Goal: Transaction & Acquisition: Book appointment/travel/reservation

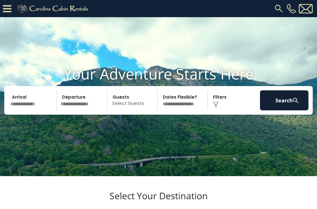
click at [27, 110] on input "text" at bounding box center [33, 100] width 49 height 20
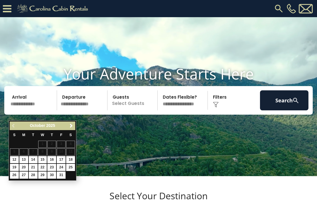
click at [24, 161] on link "13" at bounding box center [23, 159] width 9 height 7
type input "********"
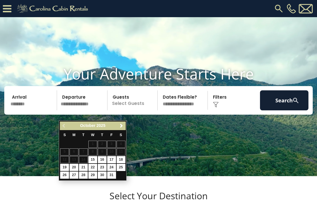
click at [105, 158] on link "16" at bounding box center [102, 159] width 9 height 7
type input "********"
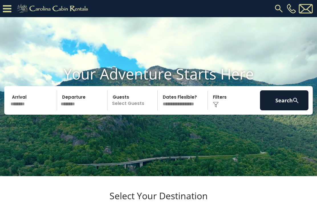
click at [144, 110] on p "Select Guests" at bounding box center [133, 100] width 48 height 20
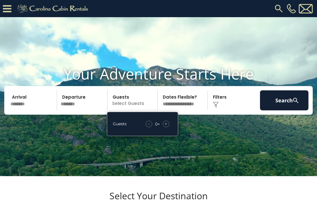
click at [167, 126] on span "+" at bounding box center [166, 124] width 2 height 6
click at [168, 127] on div "+" at bounding box center [166, 123] width 7 height 7
click at [223, 110] on div "Click to Choose" at bounding box center [234, 100] width 49 height 20
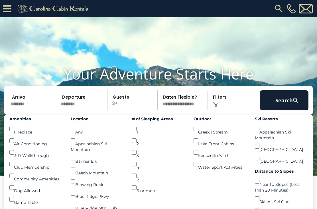
click at [286, 109] on button "Search" at bounding box center [284, 100] width 49 height 20
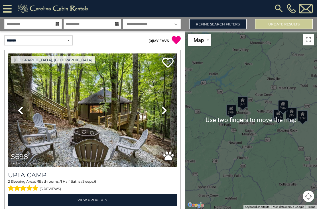
scroll to position [4, 0]
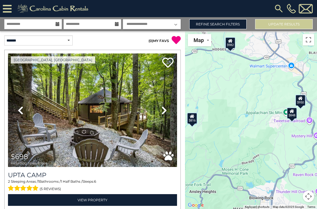
click at [292, 119] on div "$848" at bounding box center [292, 112] width 10 height 11
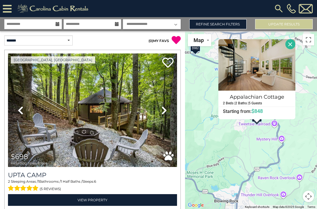
click at [294, 49] on button "Close" at bounding box center [291, 44] width 10 height 10
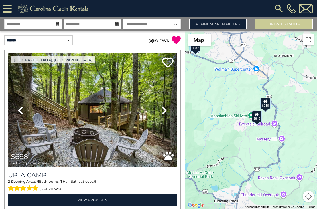
click at [265, 103] on icon at bounding box center [266, 101] width 5 height 4
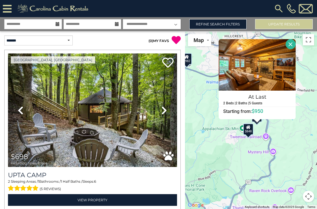
click at [294, 49] on button "Close" at bounding box center [291, 44] width 10 height 10
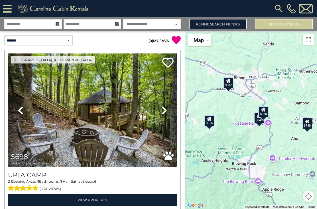
click at [230, 89] on div "$982" at bounding box center [229, 82] width 10 height 11
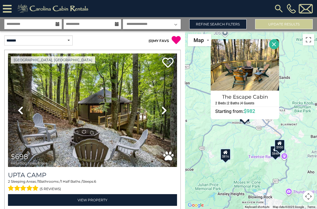
click at [227, 154] on icon at bounding box center [226, 152] width 5 height 4
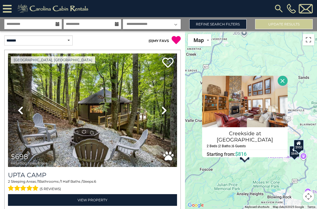
click at [283, 86] on button "Close" at bounding box center [283, 81] width 10 height 10
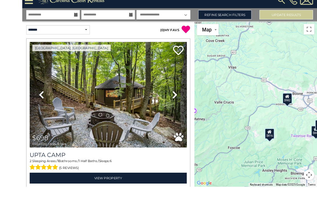
scroll to position [18, 0]
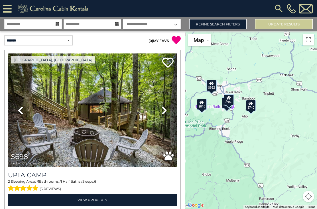
click at [253, 100] on div "$740" at bounding box center [251, 105] width 10 height 11
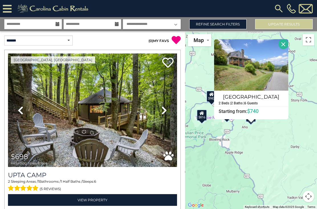
click at [288, 39] on button "Close" at bounding box center [284, 44] width 10 height 10
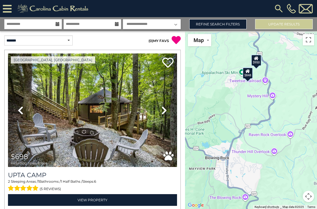
click at [248, 67] on div "$848" at bounding box center [248, 72] width 10 height 11
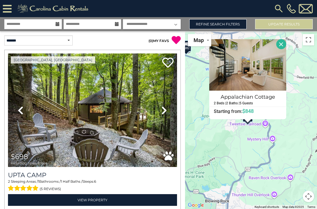
click at [287, 39] on button "Close" at bounding box center [282, 44] width 10 height 10
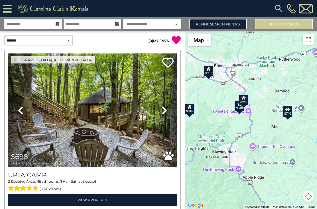
click at [248, 94] on div "$950" at bounding box center [244, 99] width 10 height 11
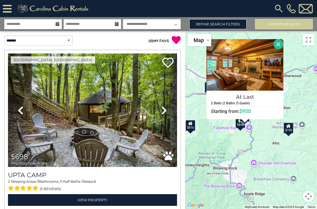
click at [284, 39] on button "Close" at bounding box center [279, 44] width 10 height 10
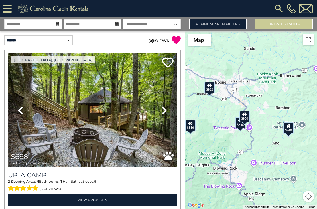
click at [290, 122] on div "$740" at bounding box center [289, 127] width 10 height 11
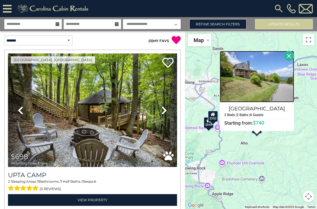
click at [250, 78] on img at bounding box center [257, 76] width 75 height 51
click at [164, 106] on icon at bounding box center [165, 110] width 6 height 9
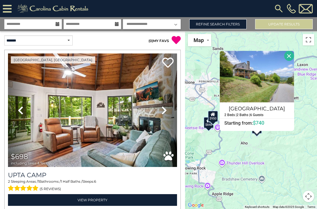
click at [161, 95] on link "Next" at bounding box center [164, 109] width 25 height 113
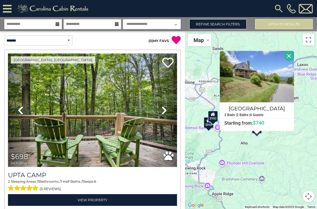
click at [165, 106] on icon at bounding box center [165, 110] width 6 height 9
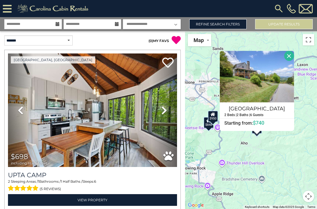
click at [168, 94] on link "Next" at bounding box center [164, 109] width 25 height 113
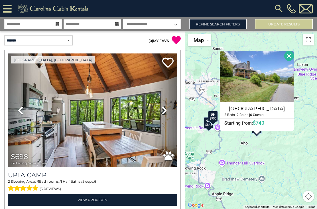
click at [170, 93] on link "Next" at bounding box center [164, 109] width 25 height 113
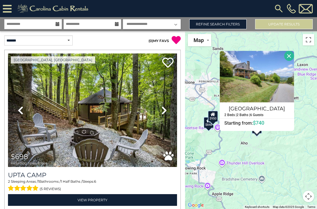
click at [169, 95] on link "Next" at bounding box center [164, 109] width 25 height 113
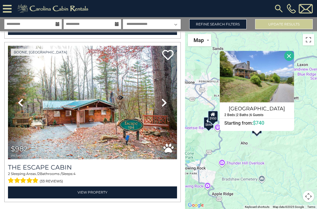
scroll to position [986, 0]
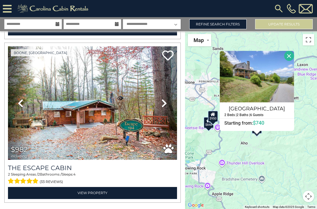
click at [164, 99] on icon at bounding box center [165, 103] width 6 height 9
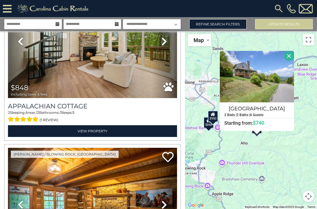
scroll to position [554, 0]
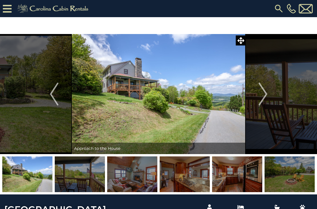
click at [88, 177] on img at bounding box center [80, 174] width 50 height 36
click at [9, 11] on icon at bounding box center [7, 9] width 9 height 10
click at [9, 7] on icon at bounding box center [7, 9] width 9 height 10
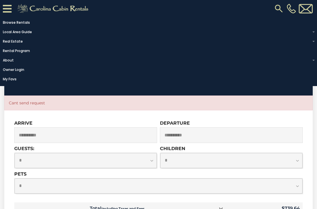
scroll to position [1385, 0]
